Goal: Task Accomplishment & Management: Use online tool/utility

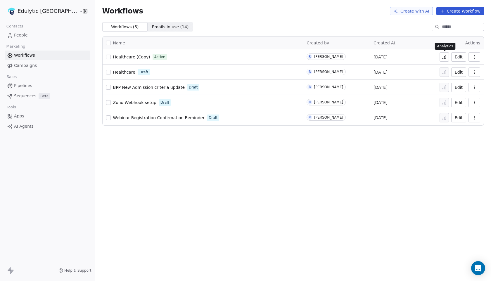
click at [446, 54] on button at bounding box center [444, 56] width 9 height 9
click at [446, 55] on icon at bounding box center [445, 57] width 1 height 4
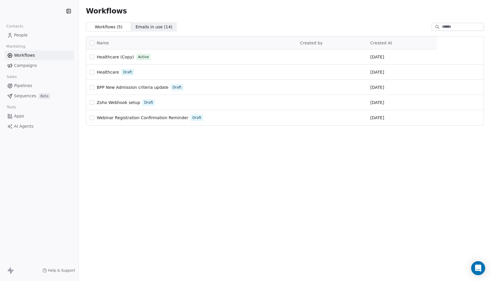
click at [29, 53] on span "Workflows" at bounding box center [24, 55] width 21 height 6
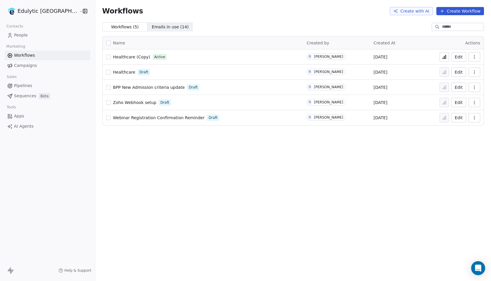
click at [476, 57] on icon "button" at bounding box center [474, 57] width 5 height 5
click at [460, 58] on button "Edit" at bounding box center [458, 56] width 15 height 9
click at [156, 25] on span "Emails in use ( 14 )" at bounding box center [170, 27] width 37 height 6
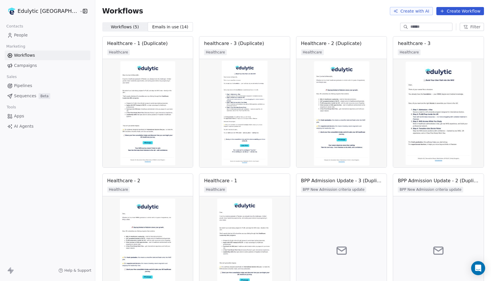
click at [27, 34] on span "People" at bounding box center [21, 35] width 14 height 6
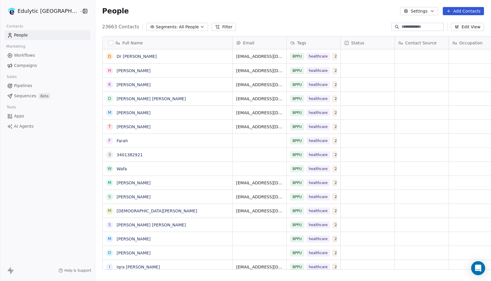
scroll to position [247, 412]
click at [108, 44] on button "button" at bounding box center [110, 43] width 5 height 5
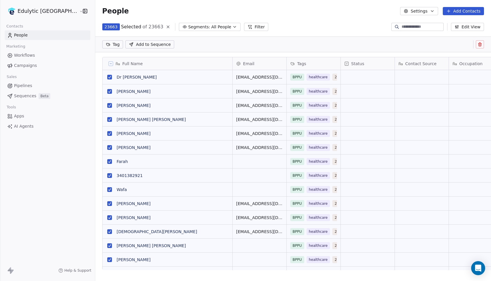
scroll to position [227, 412]
click at [244, 25] on button "Filter" at bounding box center [256, 27] width 24 height 8
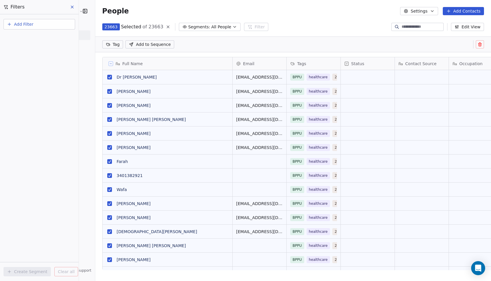
click at [44, 21] on button "Add Filter" at bounding box center [40, 24] width 72 height 11
click at [186, 30] on html "Edulytic UK Contacts People Marketing Workflows Campaigns Sales Pipelines Seque…" at bounding box center [245, 140] width 491 height 281
click at [189, 26] on span "Segments:" at bounding box center [199, 27] width 22 height 6
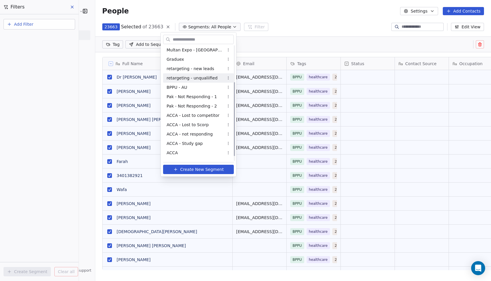
scroll to position [64, 0]
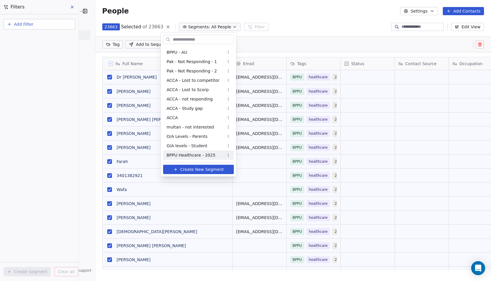
click at [189, 155] on span "BPPU Healthcare - 2025" at bounding box center [191, 155] width 49 height 6
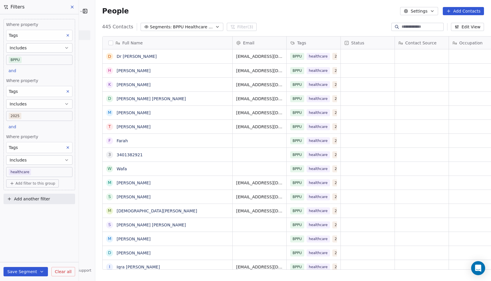
scroll to position [247, 412]
click at [108, 44] on button "button" at bounding box center [110, 43] width 5 height 5
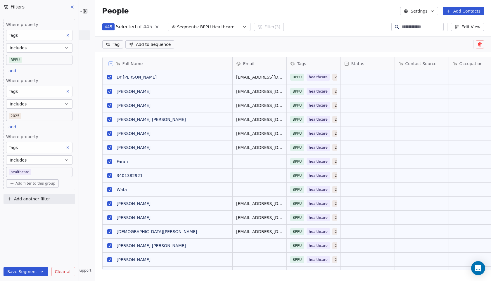
click at [141, 46] on span "Add to Sequence" at bounding box center [153, 45] width 35 height 6
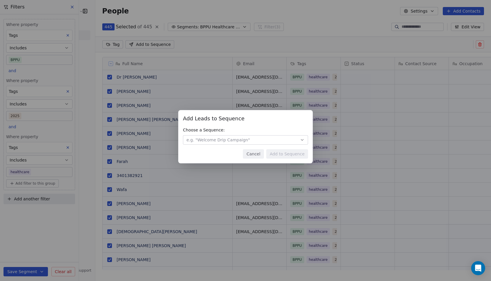
click at [244, 138] on span "e.g. "Welcome Drip Campaign"" at bounding box center [218, 140] width 63 height 6
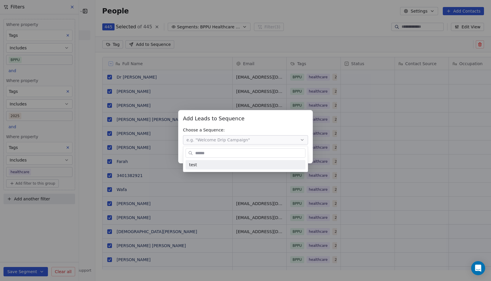
click at [245, 120] on div "Add Leads to Sequence Add Leads to Sequence Choose a Sequence: e.g. "Welcome Dr…" at bounding box center [245, 141] width 491 height 80
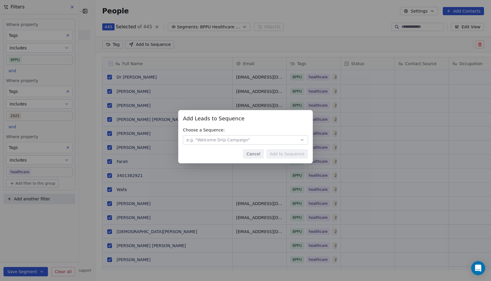
click at [251, 153] on button "Cancel" at bounding box center [253, 153] width 21 height 9
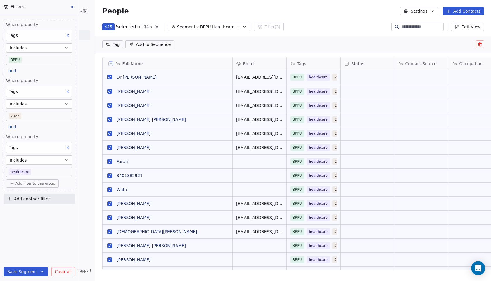
click at [429, 10] on button "Settings" at bounding box center [419, 11] width 38 height 8
click at [329, 40] on html "Edulytic UK Contacts People Marketing Workflows Campaigns Sales Pipelines Seque…" at bounding box center [245, 140] width 491 height 281
click at [30, 270] on button "Save Segment" at bounding box center [26, 271] width 44 height 9
click at [36, 256] on span "Update existing segment" at bounding box center [42, 257] width 51 height 6
click at [73, 8] on icon at bounding box center [72, 7] width 5 height 5
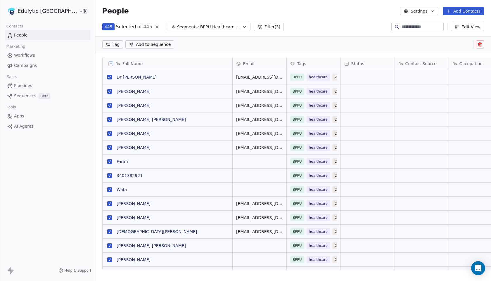
click at [32, 53] on span "Workflows" at bounding box center [24, 55] width 21 height 6
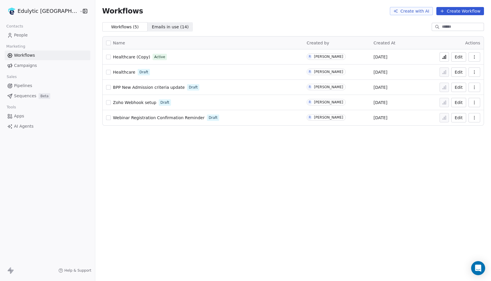
click at [113, 55] on span "Healthcare (Copy)" at bounding box center [131, 57] width 37 height 5
click at [443, 57] on icon at bounding box center [444, 57] width 5 height 5
click at [35, 68] on span "Campaigns" at bounding box center [25, 66] width 23 height 6
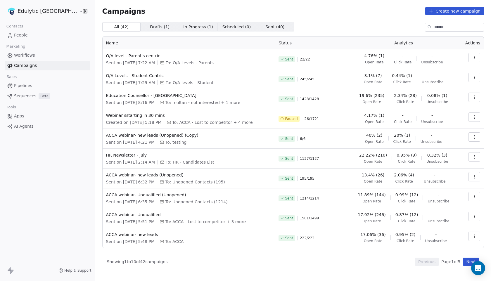
click at [150, 26] on span "Drafts ( 1 )" at bounding box center [160, 27] width 20 height 6
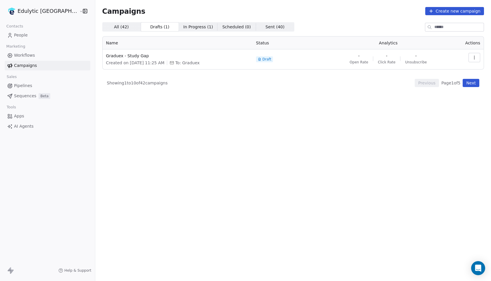
click at [116, 27] on span "All ( 42 ) All ( 42 )" at bounding box center [121, 26] width 38 height 9
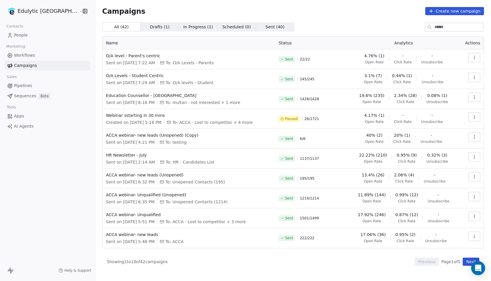
click at [457, 10] on button "Create new campaign" at bounding box center [454, 11] width 59 height 8
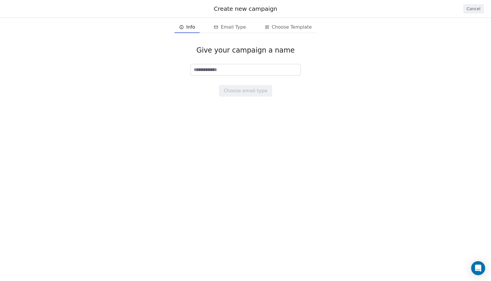
click at [197, 69] on input at bounding box center [246, 69] width 110 height 11
click at [469, 8] on button "Cancel" at bounding box center [473, 8] width 21 height 9
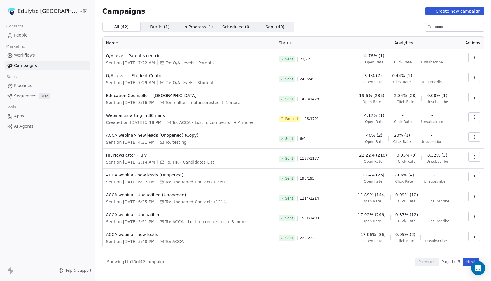
click at [444, 11] on button "Create new campaign" at bounding box center [454, 11] width 59 height 8
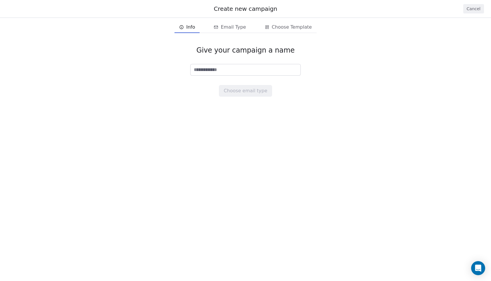
type input "*"
type input "**********"
click at [267, 91] on button "Choose email type" at bounding box center [245, 91] width 53 height 12
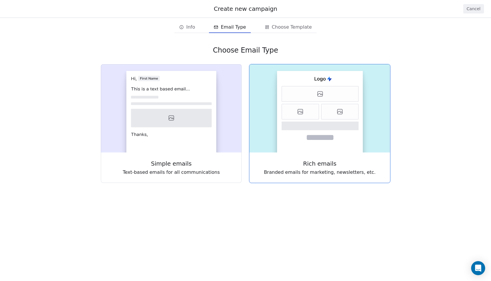
click at [308, 96] on icon at bounding box center [320, 93] width 77 height 15
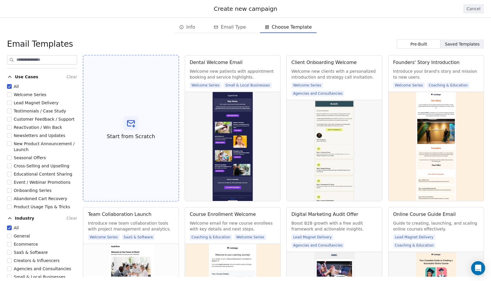
click at [144, 125] on div "Start from Scratch" at bounding box center [131, 128] width 96 height 147
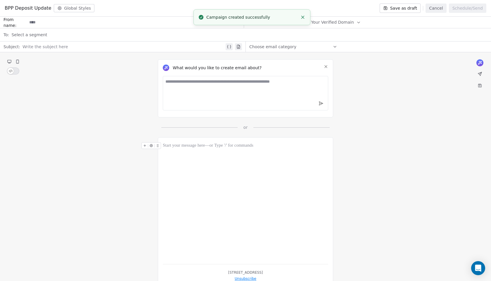
click at [187, 142] on div at bounding box center [245, 145] width 165 height 7
